Goal: Transaction & Acquisition: Download file/media

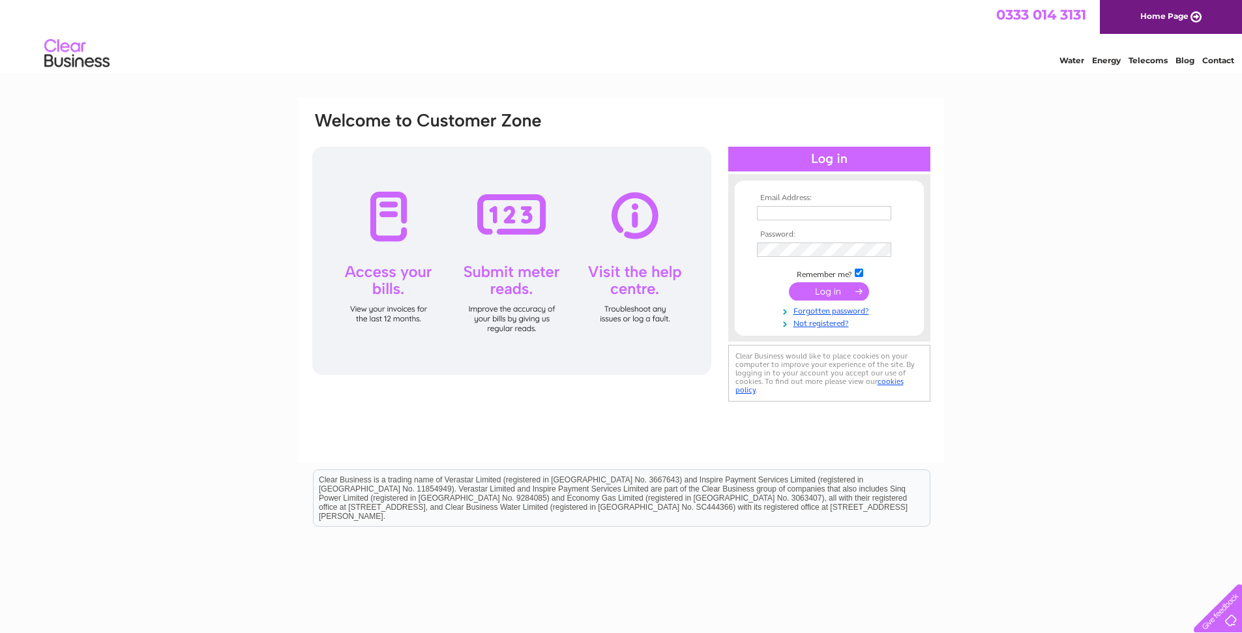
click at [775, 213] on input "text" at bounding box center [824, 213] width 134 height 14
type input "greig@tapaedinburgh.co.uk"
click at [825, 293] on input "submit" at bounding box center [829, 293] width 80 height 18
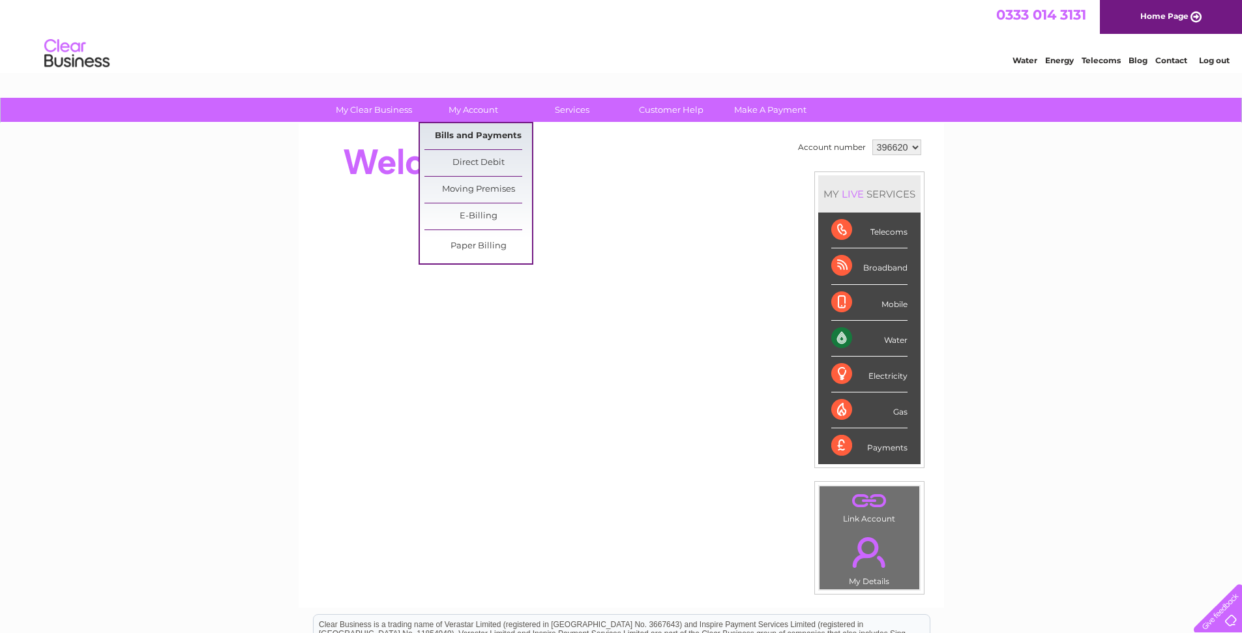
click at [482, 140] on link "Bills and Payments" at bounding box center [478, 136] width 108 height 26
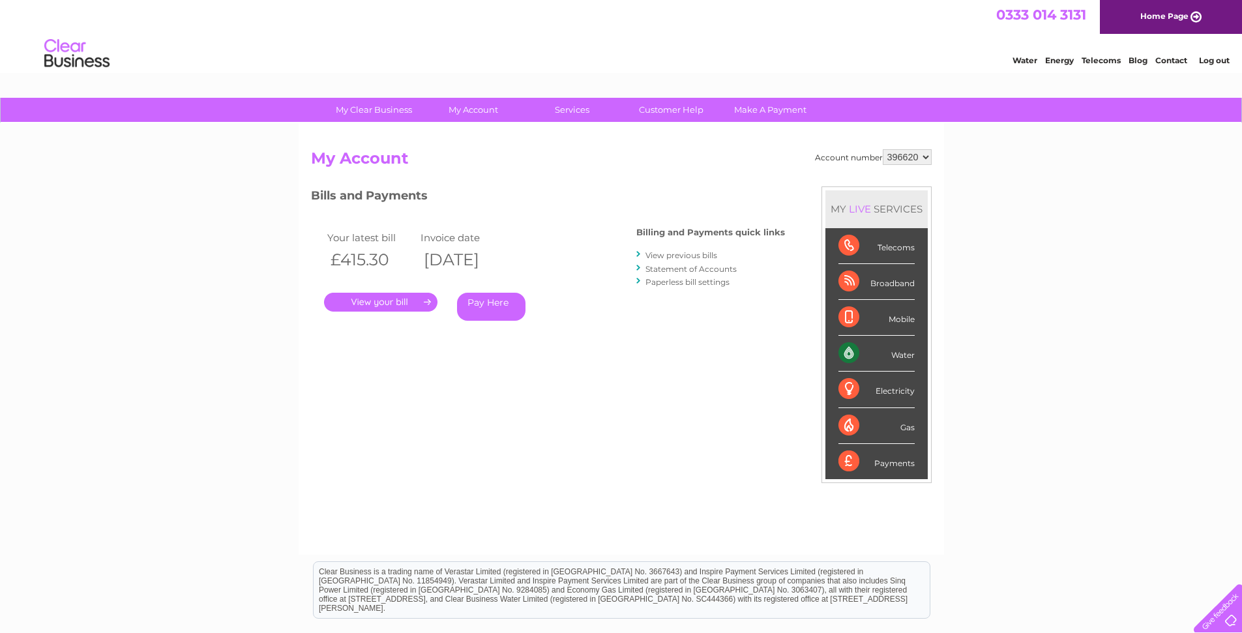
click at [684, 255] on link "View previous bills" at bounding box center [681, 255] width 72 height 10
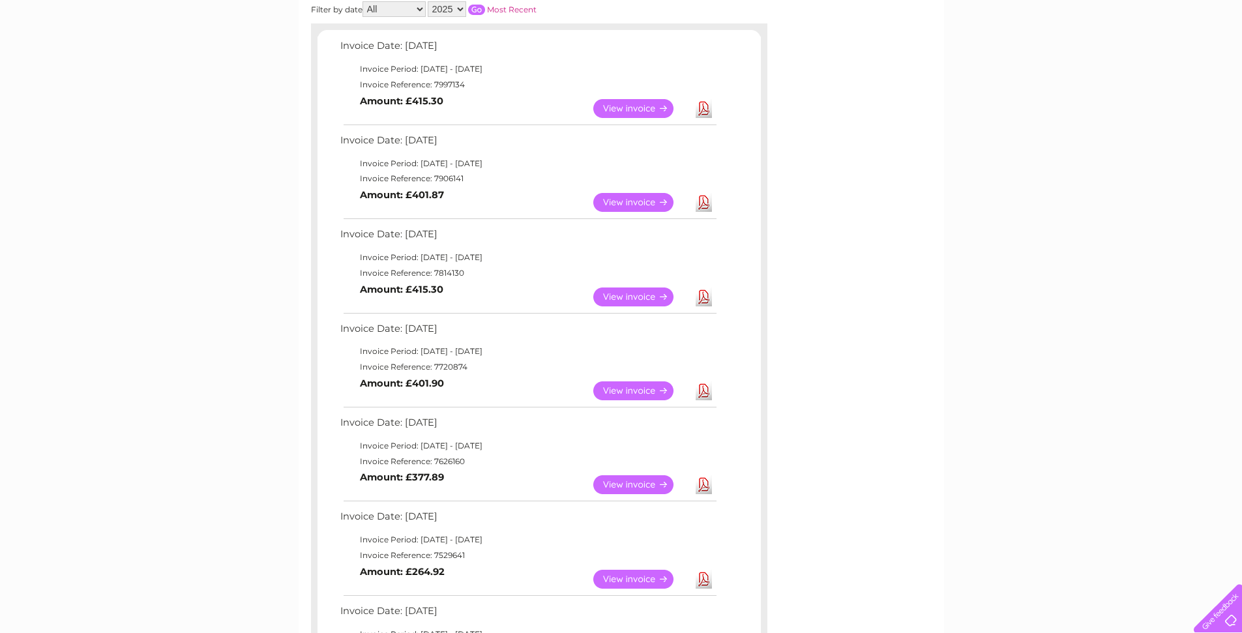
scroll to position [235, 0]
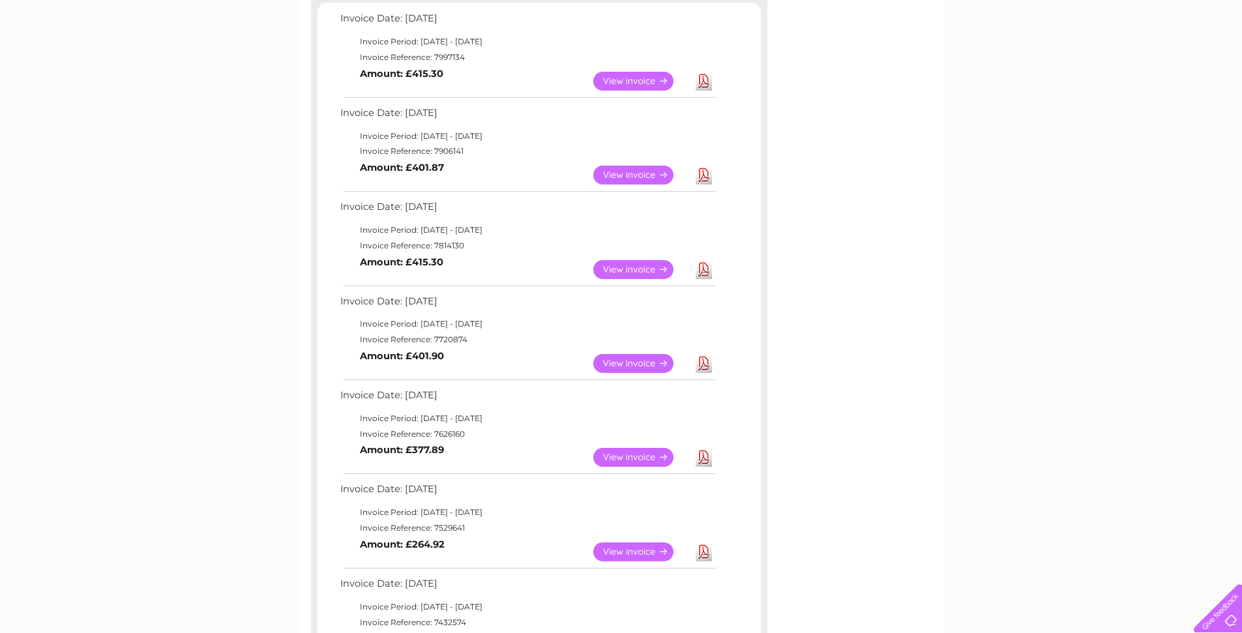
click at [700, 84] on link "Download" at bounding box center [704, 81] width 16 height 19
click at [703, 177] on link "Download" at bounding box center [704, 175] width 16 height 19
click at [704, 274] on link "Download" at bounding box center [704, 269] width 16 height 19
click at [701, 362] on link "Download" at bounding box center [704, 363] width 16 height 19
click at [703, 456] on link "Download" at bounding box center [704, 457] width 16 height 19
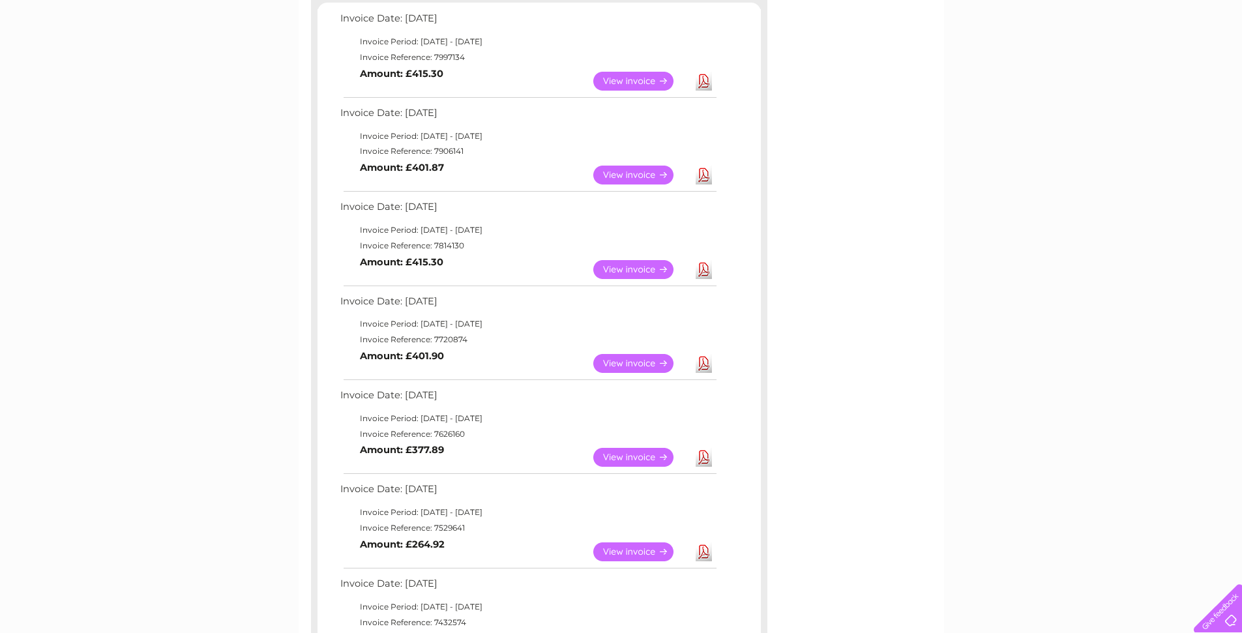
click at [703, 551] on link "Download" at bounding box center [704, 551] width 16 height 19
